Goal: Task Accomplishment & Management: Manage account settings

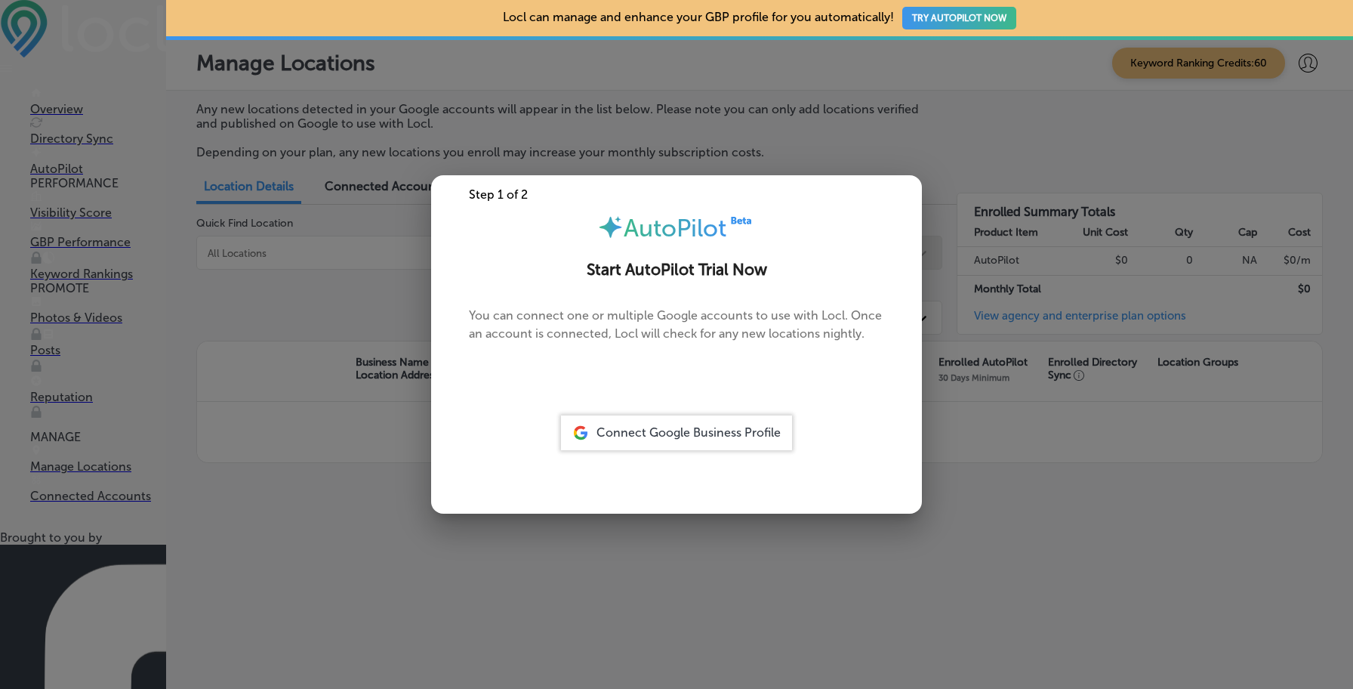
click at [131, 489] on p "Connected Accounts" at bounding box center [98, 496] width 136 height 14
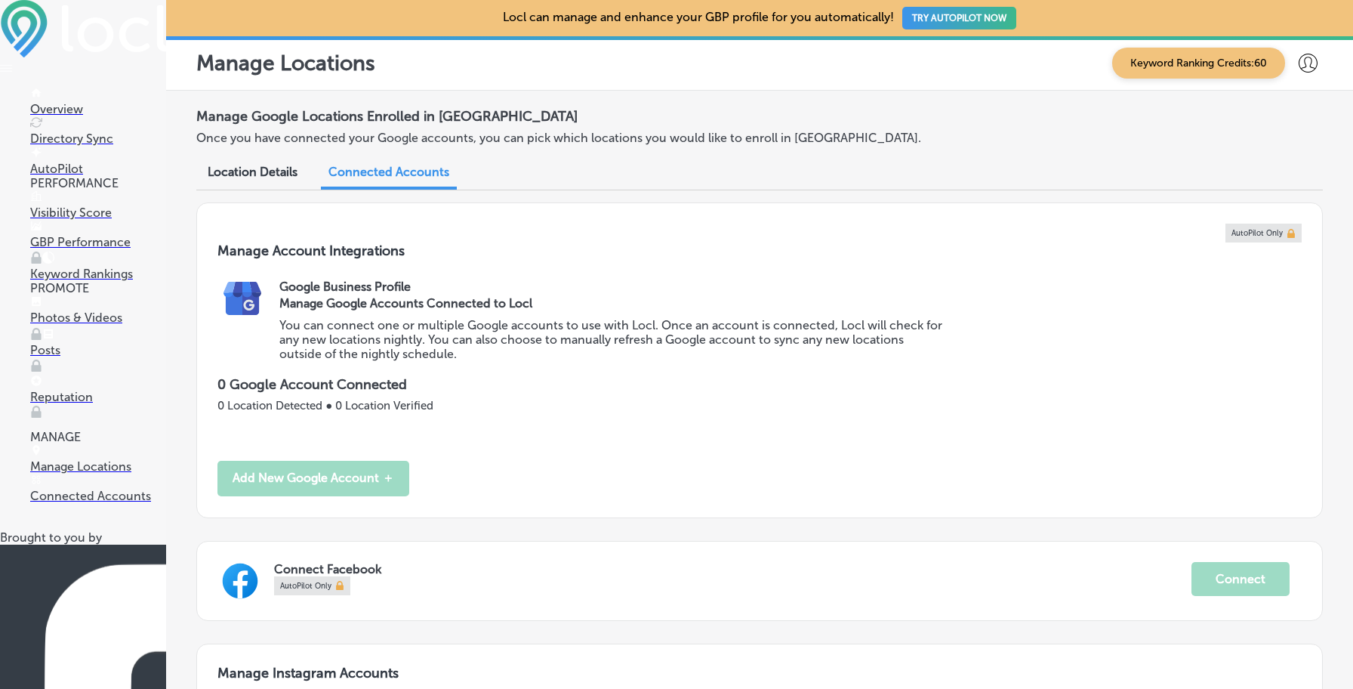
click at [1310, 74] on div at bounding box center [1308, 63] width 30 height 30
click at [1297, 109] on p "My Account" at bounding box center [1287, 118] width 68 height 18
